Goal: Task Accomplishment & Management: Complete application form

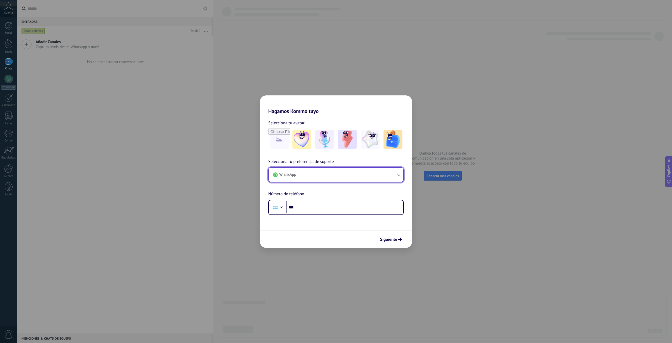
click at [361, 175] on button "WhatsApp" at bounding box center [336, 174] width 134 height 14
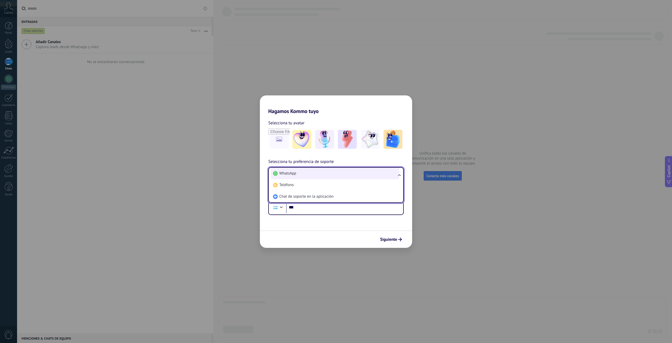
click at [350, 175] on li "WhatsApp" at bounding box center [335, 173] width 128 height 12
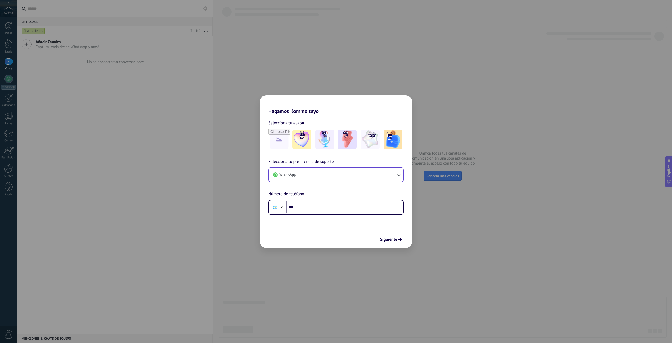
click at [313, 3] on div "Hagamos Kommo tuyo Selecciona tu avatar Selecciona tu preferencia de soporte Wh…" at bounding box center [336, 171] width 672 height 343
click at [323, 175] on button "WhatsApp" at bounding box center [336, 174] width 134 height 14
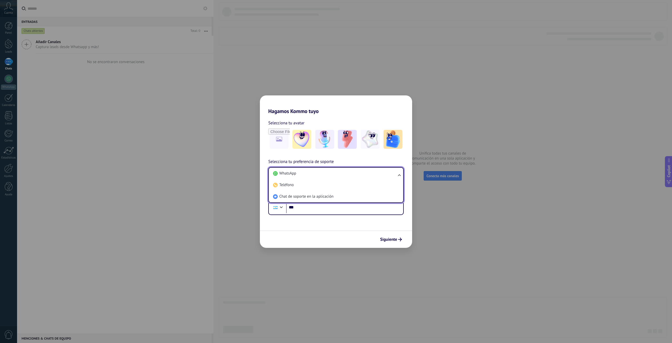
click at [441, 44] on div "Hagamos Kommo tuyo Selecciona tu avatar Selecciona tu preferencia de soporte Wh…" at bounding box center [336, 171] width 672 height 343
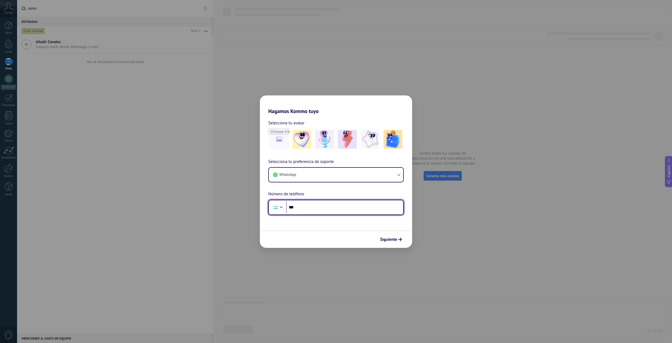
click at [383, 212] on input "***" at bounding box center [344, 207] width 117 height 12
click at [562, 109] on div "Hagamos Kommo tuyo Selecciona tu avatar Selecciona tu preferencia de soporte Wh…" at bounding box center [336, 171] width 672 height 343
click at [356, 168] on button "WhatsApp" at bounding box center [336, 174] width 134 height 14
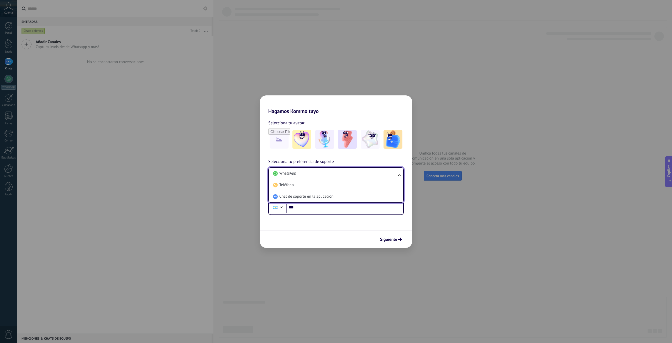
click at [336, 174] on li "WhatsApp" at bounding box center [335, 173] width 128 height 12
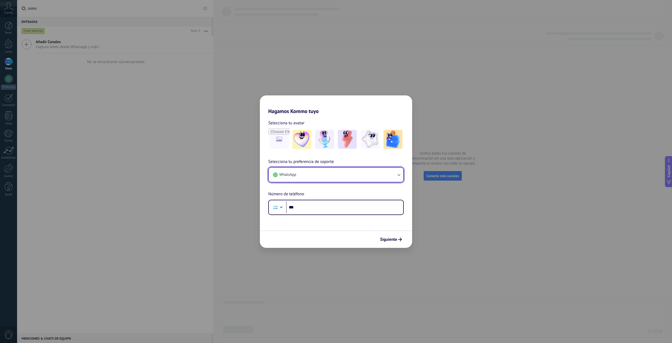
click at [323, 172] on button "WhatsApp" at bounding box center [336, 174] width 134 height 14
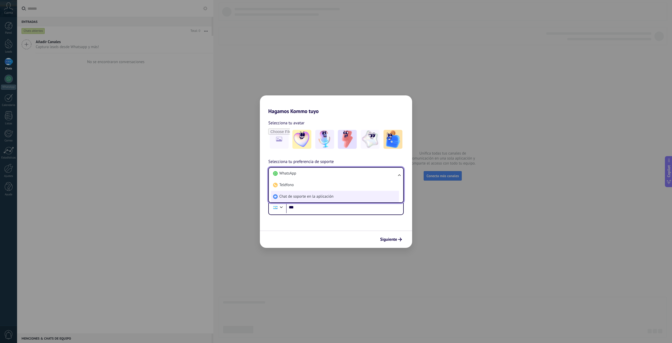
click at [307, 198] on span "Chat de soporte en la aplicación" at bounding box center [306, 196] width 54 height 5
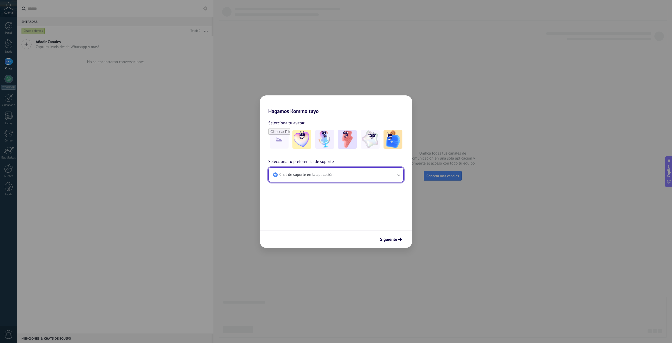
click at [313, 176] on span "Chat de soporte en la aplicación" at bounding box center [306, 174] width 54 height 5
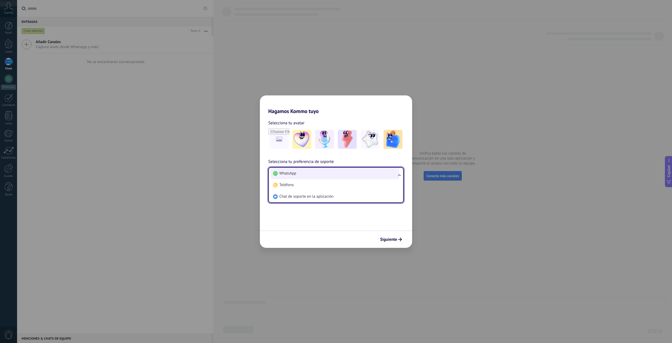
click at [307, 176] on li "WhatsApp" at bounding box center [335, 173] width 128 height 12
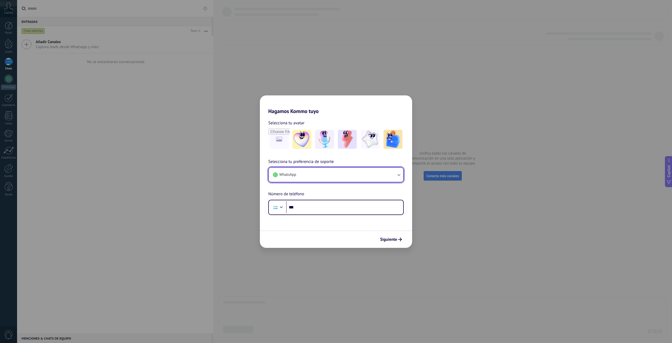
click at [316, 176] on button "WhatsApp" at bounding box center [336, 174] width 134 height 14
click at [312, 189] on li "Teléfono" at bounding box center [335, 185] width 128 height 12
click at [301, 172] on button "Teléfono" at bounding box center [336, 174] width 134 height 14
click at [325, 182] on li "Teléfono" at bounding box center [335, 185] width 128 height 12
click at [285, 140] on input "file" at bounding box center [279, 139] width 20 height 20
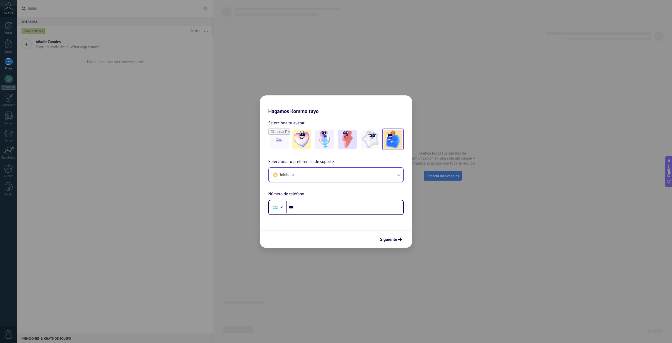
click at [395, 143] on img at bounding box center [393, 139] width 19 height 19
click at [293, 175] on span "Teléfono" at bounding box center [286, 174] width 14 height 5
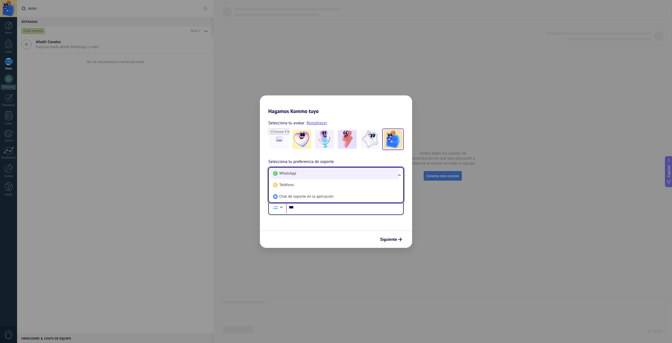
click at [297, 171] on li "WhatsApp" at bounding box center [335, 173] width 128 height 12
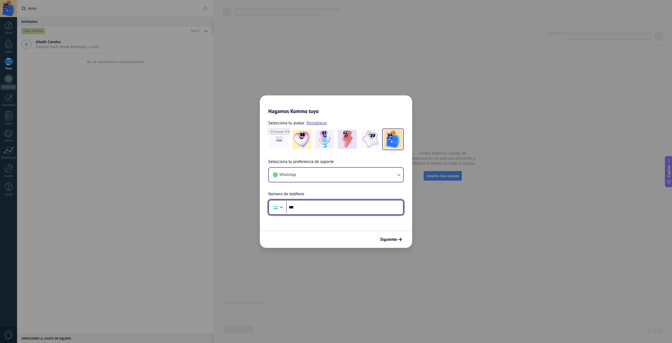
click at [307, 206] on input "***" at bounding box center [344, 207] width 117 height 12
type input "**********"
click at [384, 241] on span "Siguiente" at bounding box center [388, 239] width 17 height 4
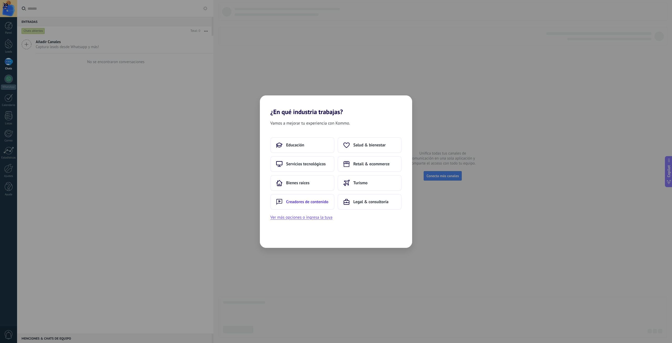
click at [321, 206] on button "Creadores de contenido" at bounding box center [302, 202] width 64 height 16
click at [317, 144] on button "Arte" at bounding box center [302, 145] width 64 height 16
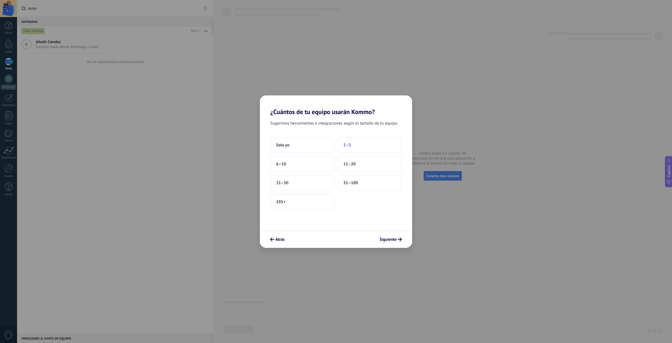
click at [376, 144] on button "2–5" at bounding box center [370, 145] width 64 height 16
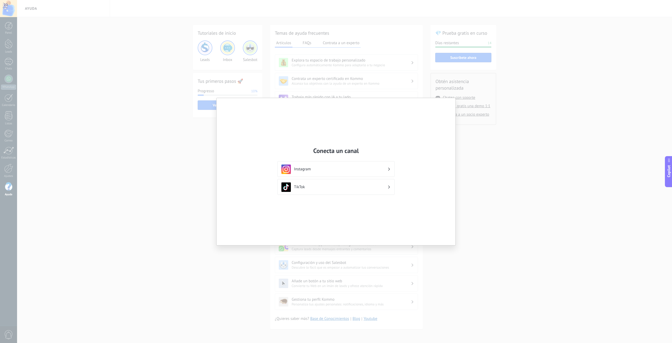
click at [532, 117] on div "Conecta un canal Instagram TikTok" at bounding box center [336, 171] width 672 height 343
drag, startPoint x: 505, startPoint y: 106, endPoint x: 508, endPoint y: 102, distance: 5.0
click at [507, 104] on div "Conecta un canal Instagram TikTok" at bounding box center [336, 171] width 672 height 343
click at [594, 41] on div "Conecta un canal Instagram TikTok" at bounding box center [336, 171] width 672 height 343
click at [593, 41] on div "Conecta un canal Instagram TikTok" at bounding box center [336, 171] width 672 height 343
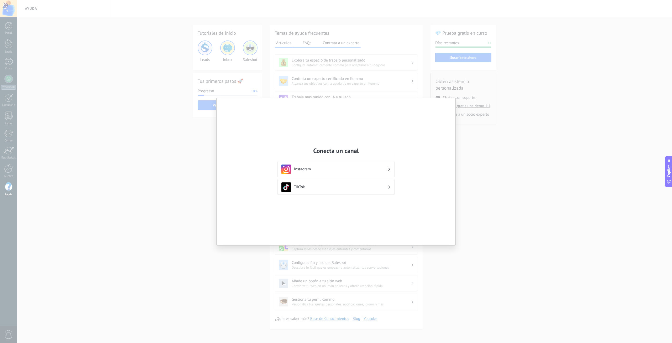
click at [277, 54] on div "Conecta un canal Instagram TikTok" at bounding box center [336, 171] width 672 height 343
drag, startPoint x: 277, startPoint y: 54, endPoint x: 280, endPoint y: 57, distance: 4.4
click at [278, 54] on div "Conecta un canal Instagram TikTok" at bounding box center [336, 171] width 672 height 343
drag, startPoint x: 280, startPoint y: 57, endPoint x: 282, endPoint y: 64, distance: 6.6
click at [281, 58] on div "Conecta un canal Instagram TikTok" at bounding box center [336, 171] width 672 height 343
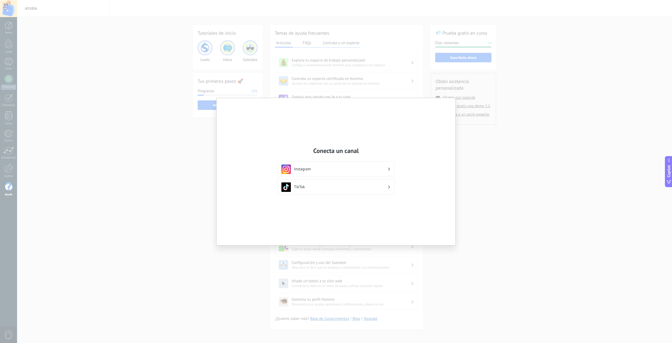
click at [394, 58] on div "Conecta un canal Instagram TikTok" at bounding box center [336, 171] width 672 height 343
click at [396, 60] on div "Conecta un canal Instagram TikTok" at bounding box center [336, 171] width 672 height 343
drag, startPoint x: 345, startPoint y: 200, endPoint x: 341, endPoint y: 197, distance: 4.7
click at [343, 199] on div "Conecta un canal Instagram TikTok" at bounding box center [336, 171] width 239 height 147
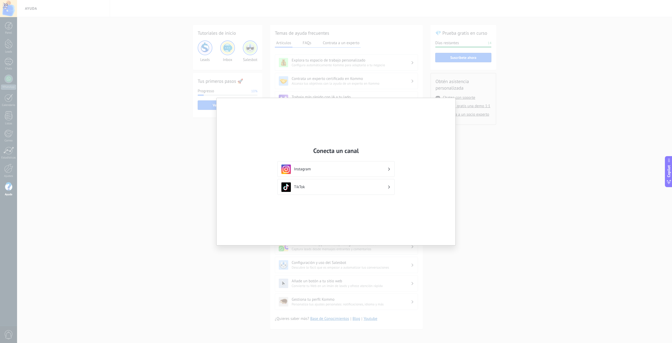
click at [362, 208] on div "Conecta un canal Instagram TikTok" at bounding box center [336, 171] width 239 height 147
click at [361, 173] on div "Instagram" at bounding box center [335, 168] width 109 height 9
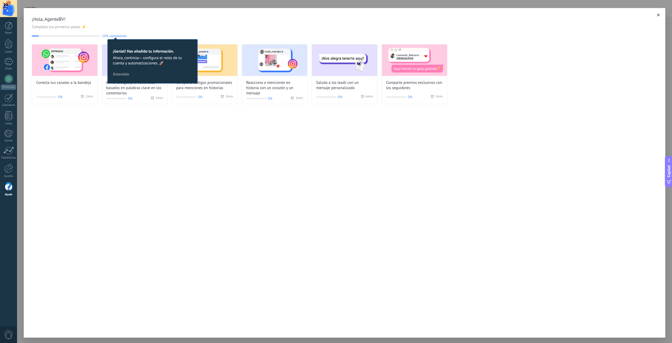
click at [25, 4] on div "¡Hola, AgenteBV! Completa tus primeros pasos ⚡ 10% completado 10 ¡Genial! Has a…" at bounding box center [344, 171] width 655 height 343
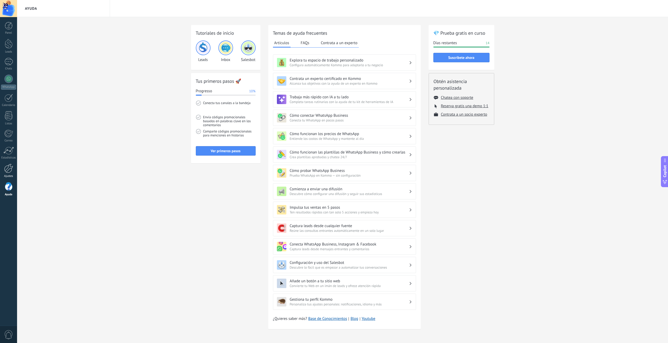
click at [11, 172] on div at bounding box center [8, 168] width 9 height 9
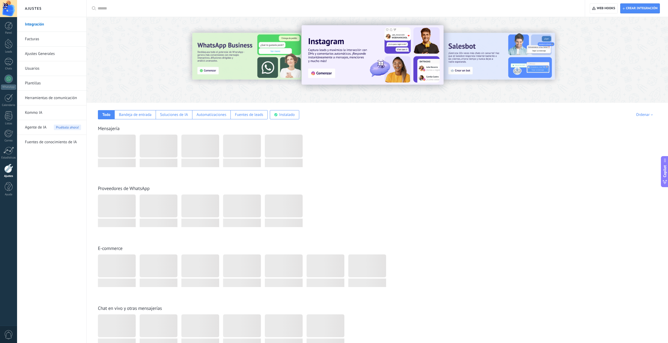
click at [41, 47] on link "Ajustes Generales" at bounding box center [53, 53] width 56 height 15
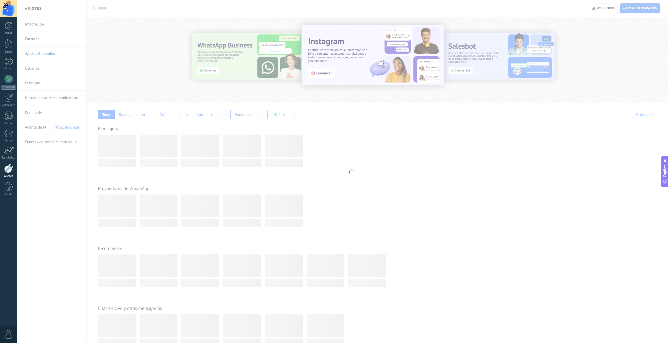
click at [42, 35] on body ".abccls-1,.abccls-2{fill-rule:evenodd}.abccls-2{fill:#fff} .abfcls-1{fill:none}…" at bounding box center [334, 171] width 668 height 343
click at [43, 40] on body ".abccls-1,.abccls-2{fill-rule:evenodd}.abccls-2{fill:#fff} .abfcls-1{fill:none}…" at bounding box center [334, 171] width 668 height 343
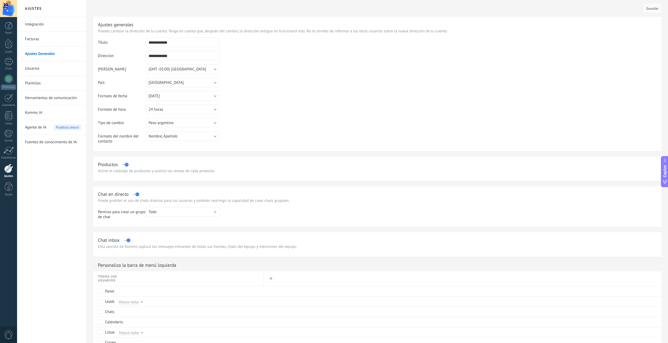
click at [43, 40] on link "Facturas" at bounding box center [53, 39] width 56 height 15
click at [37, 38] on link "Facturas" at bounding box center [53, 39] width 56 height 15
click at [40, 38] on link "Facturas" at bounding box center [53, 39] width 56 height 15
click at [36, 39] on link "Facturas" at bounding box center [53, 39] width 56 height 15
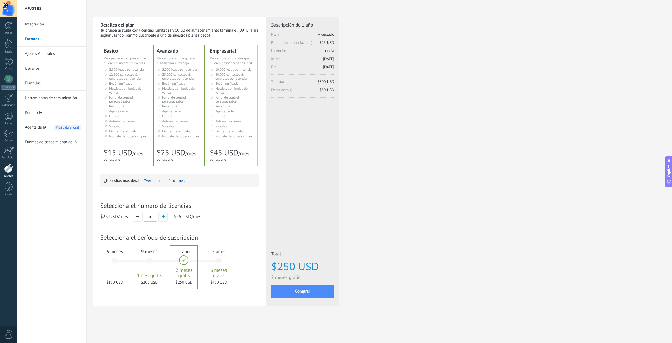
drag, startPoint x: 159, startPoint y: 218, endPoint x: 162, endPoint y: 218, distance: 3.2
click at [161, 218] on button "button" at bounding box center [162, 216] width 9 height 9
click at [162, 218] on span "button" at bounding box center [163, 216] width 3 height 3
type input "*"
click at [130, 134] on span "Paquete de super campos" at bounding box center [127, 136] width 37 height 4
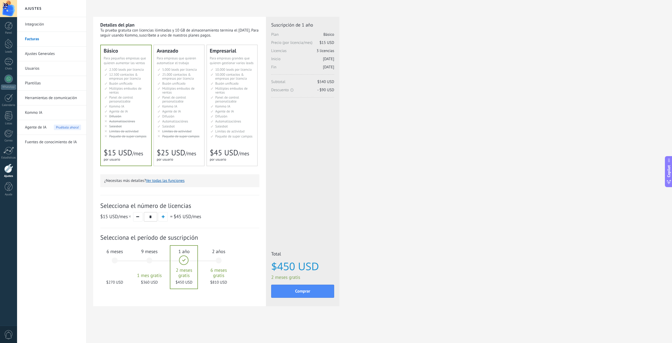
click at [116, 261] on div "6 meses $270 USD" at bounding box center [115, 262] width 28 height 37
click at [162, 119] on span "Automatizaciónes" at bounding box center [175, 121] width 26 height 4
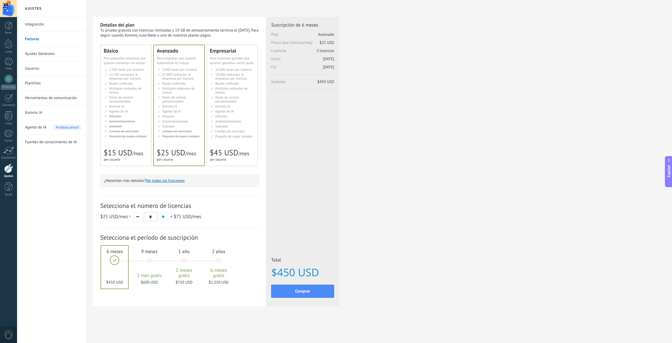
click at [227, 93] on li "Множество воронок Multiple sales pipelines Múltiples embudos de ventas Vários f…" at bounding box center [233, 90] width 44 height 8
click at [216, 267] on span "6 meses gratis" at bounding box center [219, 272] width 28 height 11
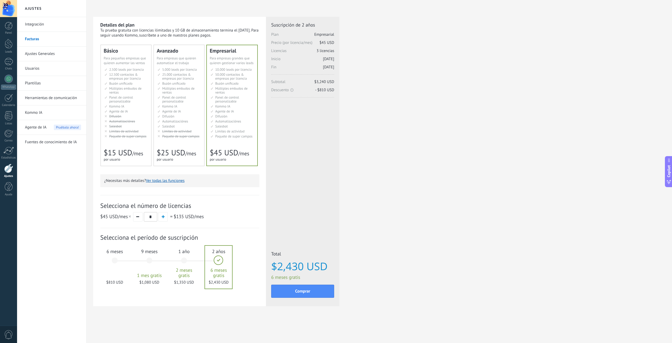
click at [171, 125] on span "Salesbot" at bounding box center [168, 126] width 13 height 4
click at [127, 125] on li "Salesbot Salesbot Salesbot Salesbot Salesbot Salesbot Salesbot" at bounding box center [126, 126] width 44 height 4
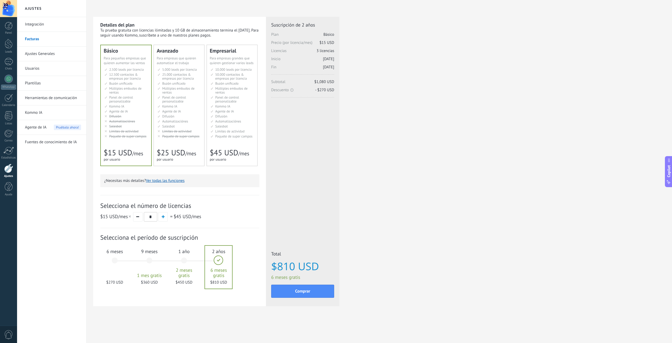
click at [120, 271] on div "6 meses $270 USD" at bounding box center [115, 262] width 28 height 37
click at [175, 119] on ul "5.000 сделок на место 5.000 leads per seat 5.000 leads por licencia 添加线索和联系人 5.…" at bounding box center [180, 102] width 44 height 71
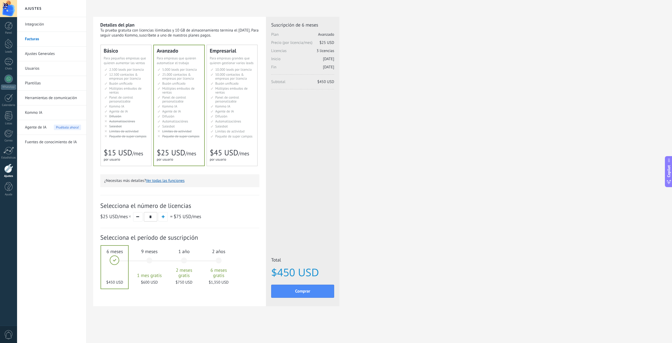
click at [130, 120] on span "Automatizaciónes" at bounding box center [122, 121] width 26 height 4
click at [170, 125] on span "Salesbot" at bounding box center [168, 126] width 13 height 4
click at [205, 122] on div "Básico Для увеличения продаж в малом бизнесе For small businesses that want to …" at bounding box center [180, 105] width 159 height 121
click at [234, 116] on li "Рассылки Broadcasting Difusión Google Analytics和网站集成 Difusão Penyiaran Toplu Me…" at bounding box center [233, 116] width 44 height 4
click at [188, 123] on ul "5.000 сделок на место 5.000 leads per seat 5.000 leads por licencia 添加线索和联系人 5.…" at bounding box center [180, 102] width 44 height 71
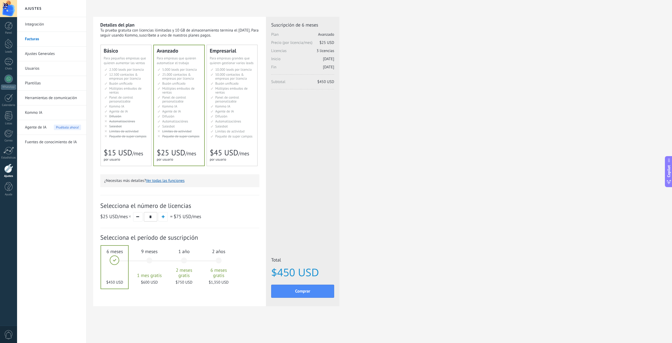
click at [211, 124] on ul "10.000 сделок на место 10.000 leads per seat 10.000 leads por licencia 添加线索和联系人…" at bounding box center [233, 102] width 44 height 71
click at [123, 96] on span "Panel de control personalizable" at bounding box center [121, 99] width 24 height 8
click at [180, 90] on span "Múltiples embudos de ventas" at bounding box center [178, 90] width 32 height 8
click at [9, 30] on link "Panel" at bounding box center [8, 28] width 17 height 13
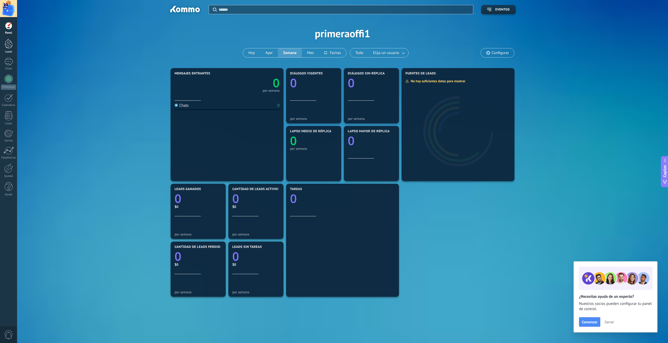
click at [9, 46] on div at bounding box center [9, 44] width 8 height 10
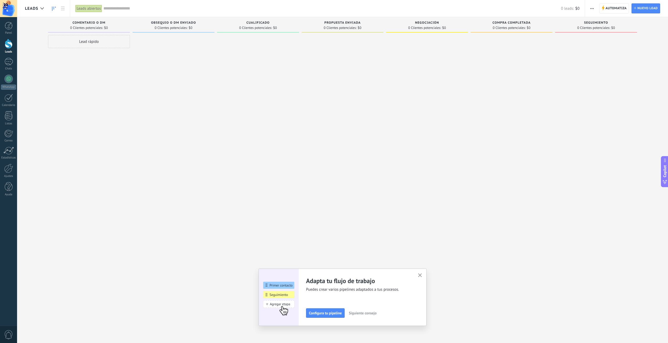
click at [420, 275] on icon "button" at bounding box center [420, 275] width 4 height 4
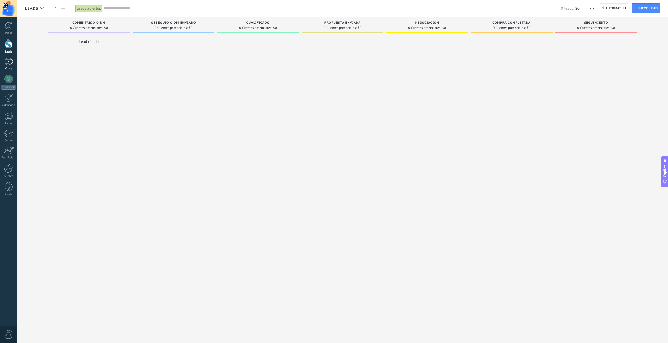
click at [7, 60] on div at bounding box center [8, 62] width 8 height 8
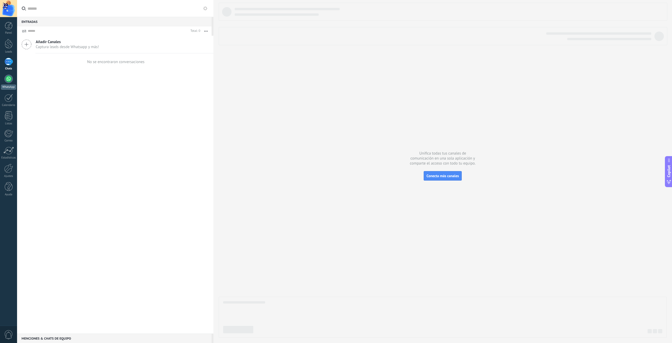
click at [10, 79] on div at bounding box center [8, 79] width 8 height 8
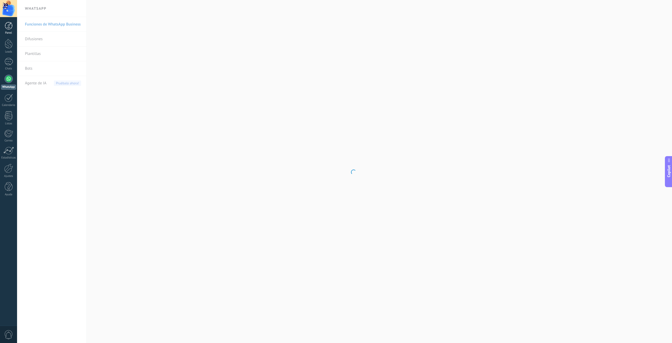
click at [7, 26] on div at bounding box center [9, 26] width 8 height 8
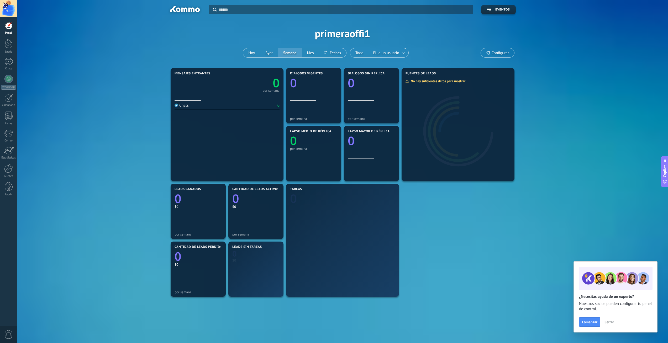
drag, startPoint x: 596, startPoint y: 237, endPoint x: 595, endPoint y: 233, distance: 3.7
click at [596, 236] on div "Mensajes entrantes 0 por semana Chats 0 Diálogos vigentes 0 por semana Diálogos…" at bounding box center [342, 211] width 635 height 289
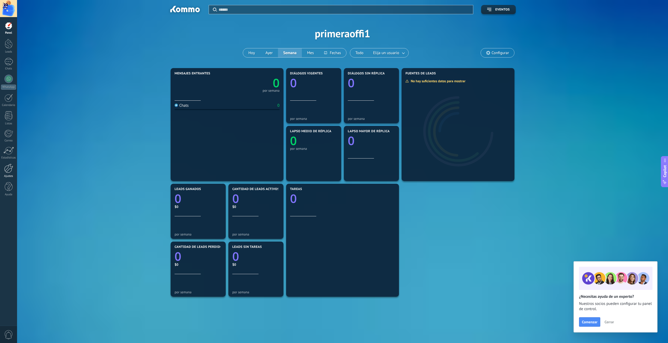
click at [7, 169] on div at bounding box center [8, 168] width 9 height 9
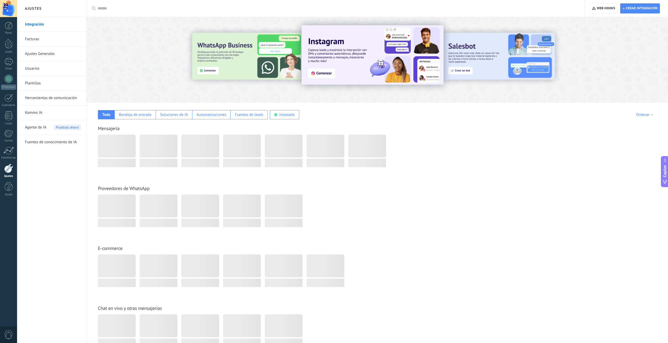
click at [51, 41] on link "Facturas" at bounding box center [53, 39] width 56 height 15
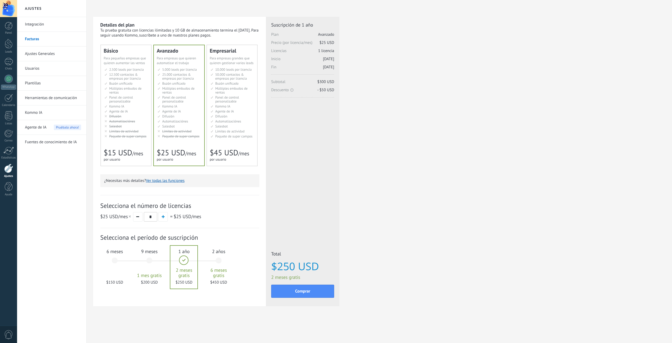
drag, startPoint x: 0, startPoint y: 0, endPoint x: 47, endPoint y: 34, distance: 58.0
click at [47, 33] on link "Facturas" at bounding box center [53, 39] width 56 height 15
click at [50, 22] on link "Integración" at bounding box center [53, 24] width 56 height 15
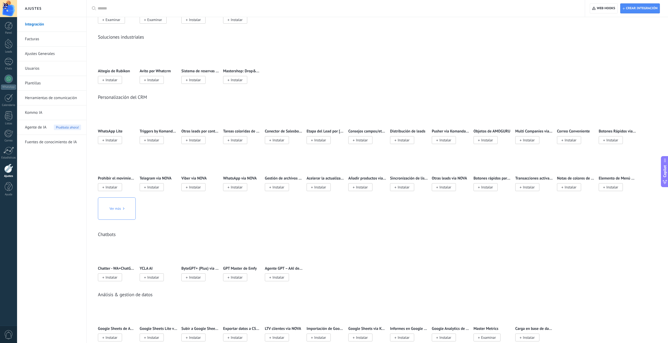
scroll to position [735, 0]
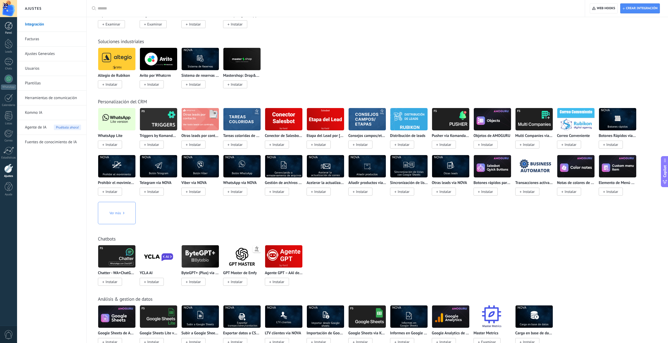
click at [9, 26] on div at bounding box center [9, 26] width 8 height 8
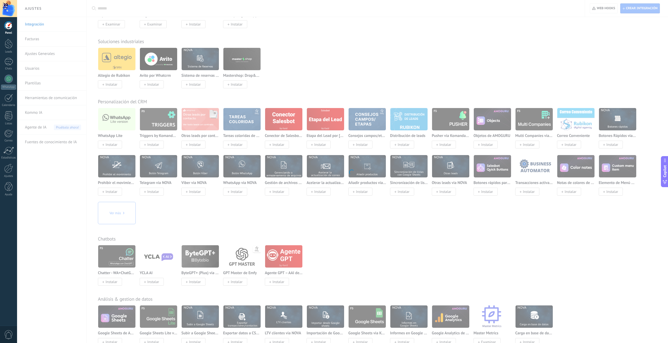
drag, startPoint x: 515, startPoint y: 52, endPoint x: 530, endPoint y: 53, distance: 15.3
